Goal: Task Accomplishment & Management: Use online tool/utility

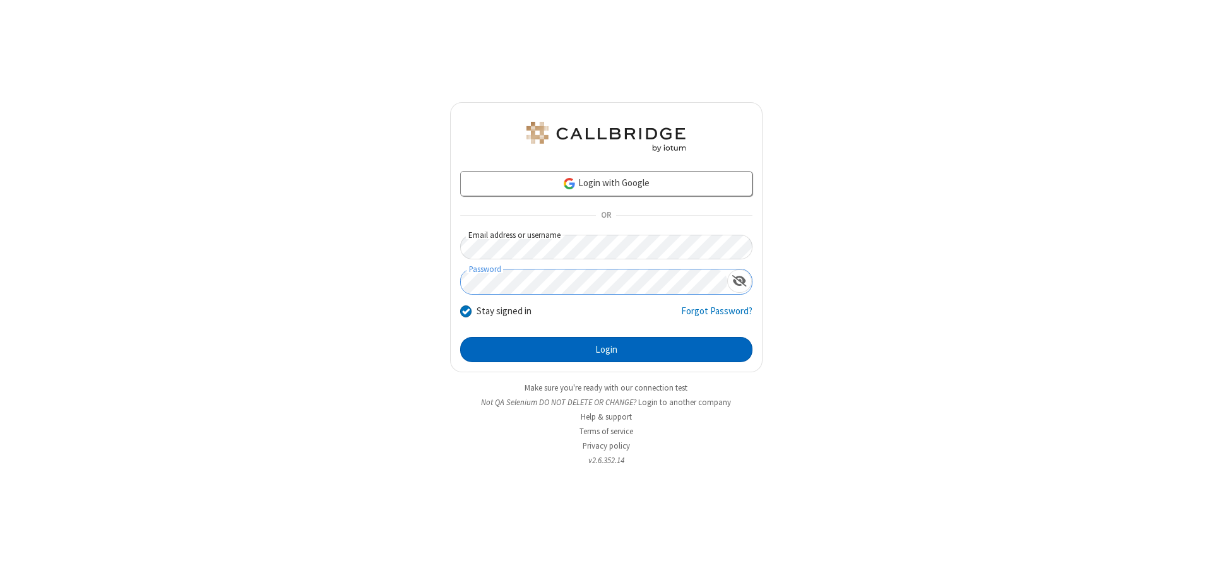
click at [606, 350] on button "Login" at bounding box center [606, 349] width 292 height 25
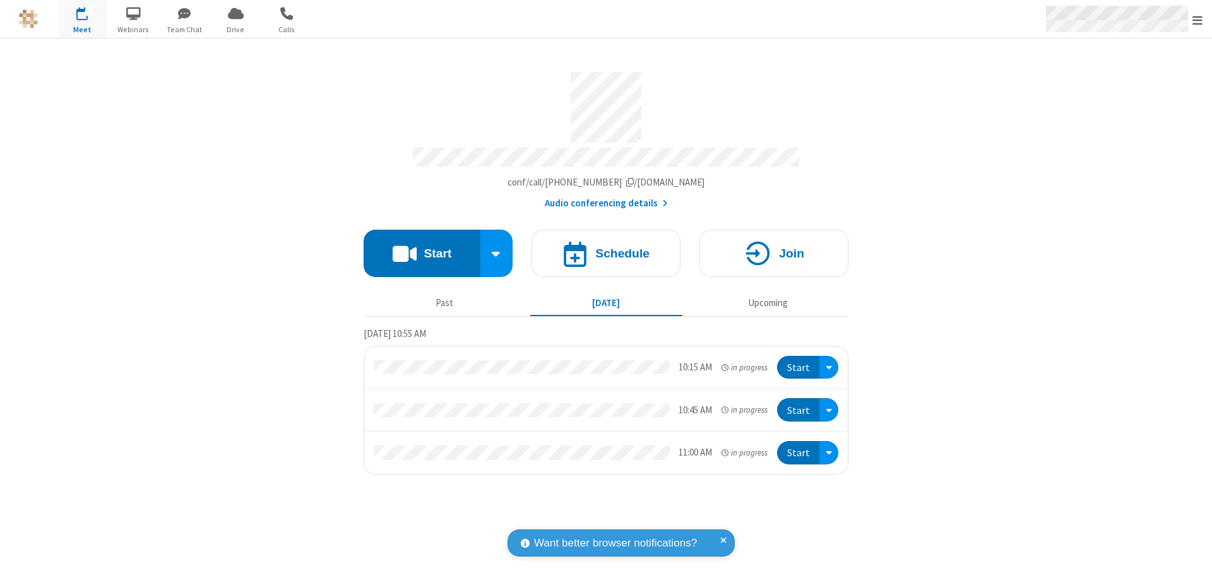
click at [1197, 20] on span "Open menu" at bounding box center [1197, 20] width 10 height 13
click at [235, 29] on span "Drive" at bounding box center [235, 29] width 47 height 11
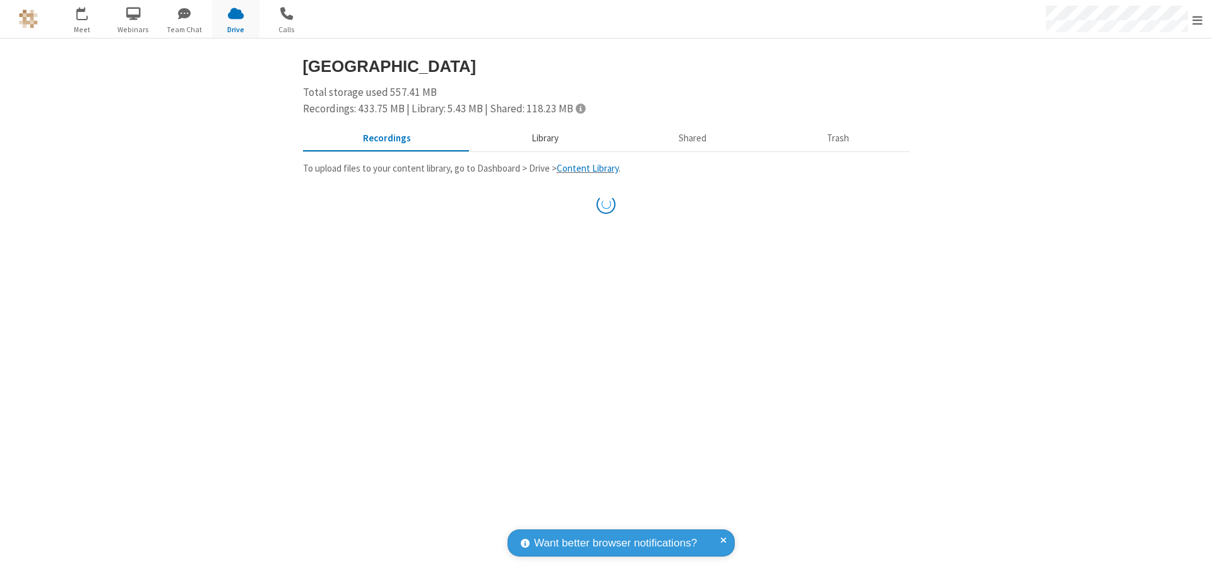
click at [543, 138] on button "Library" at bounding box center [545, 139] width 148 height 24
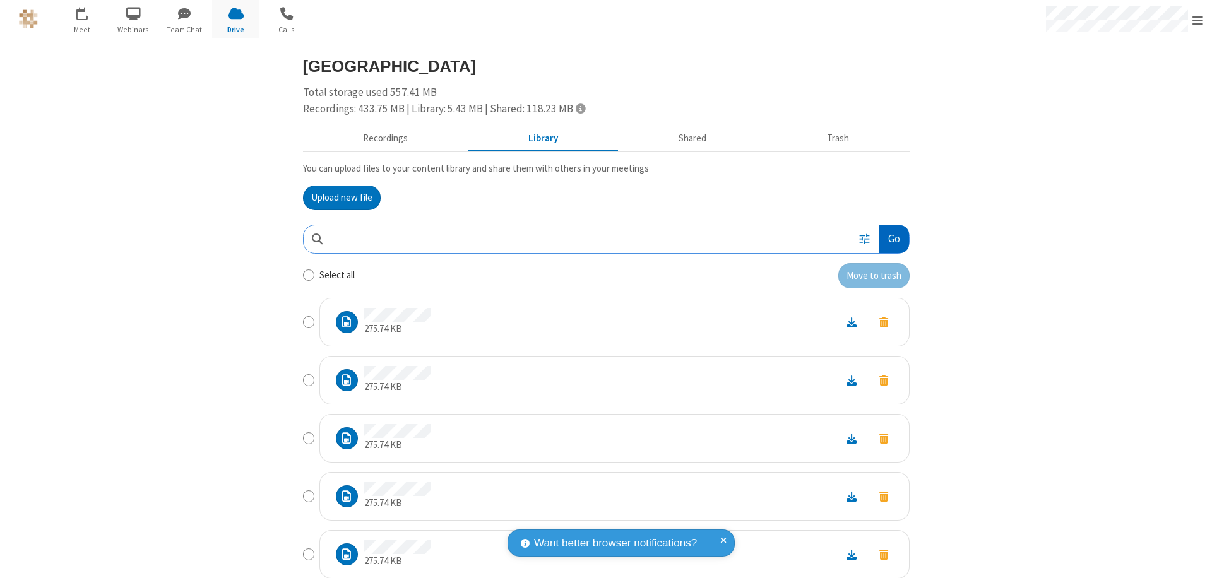
click at [889, 239] on button "Go" at bounding box center [893, 239] width 29 height 28
click at [336, 198] on button "Upload new file" at bounding box center [342, 198] width 78 height 25
